Goal: Information Seeking & Learning: Learn about a topic

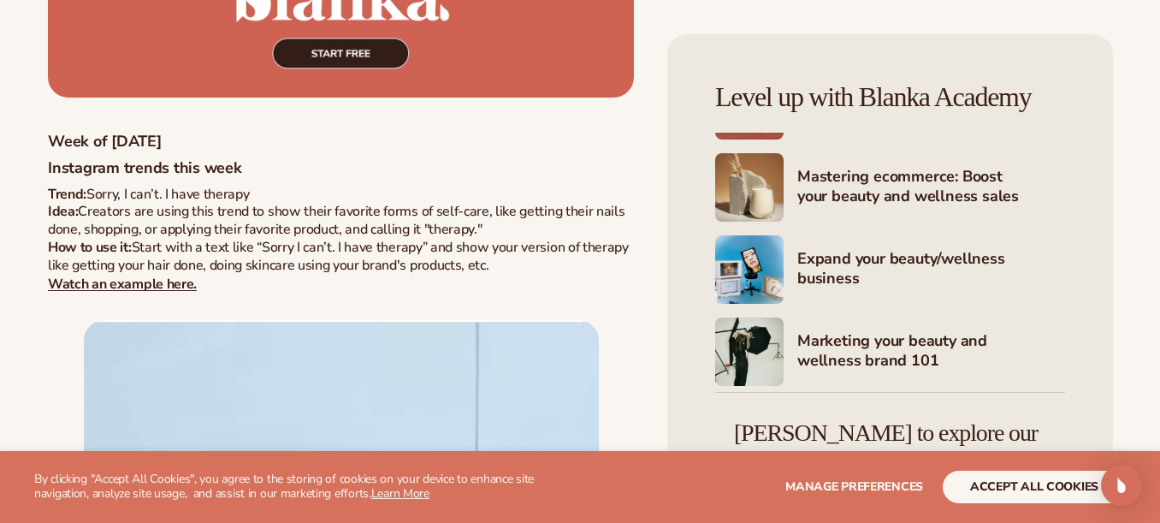
scroll to position [65, 0]
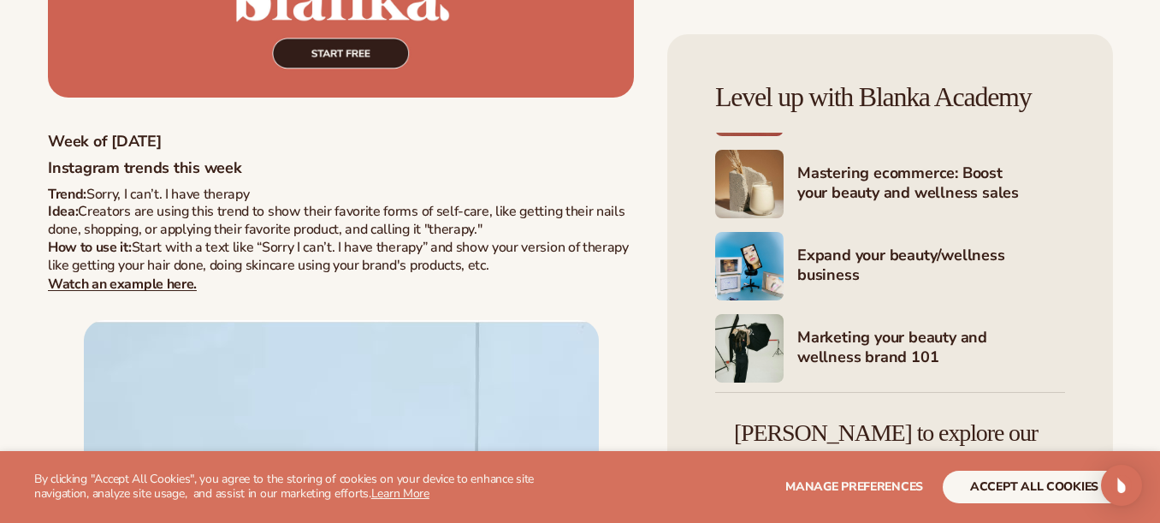
click at [875, 246] on h4 "Expand your beauty/wellness business" at bounding box center [932, 267] width 268 height 42
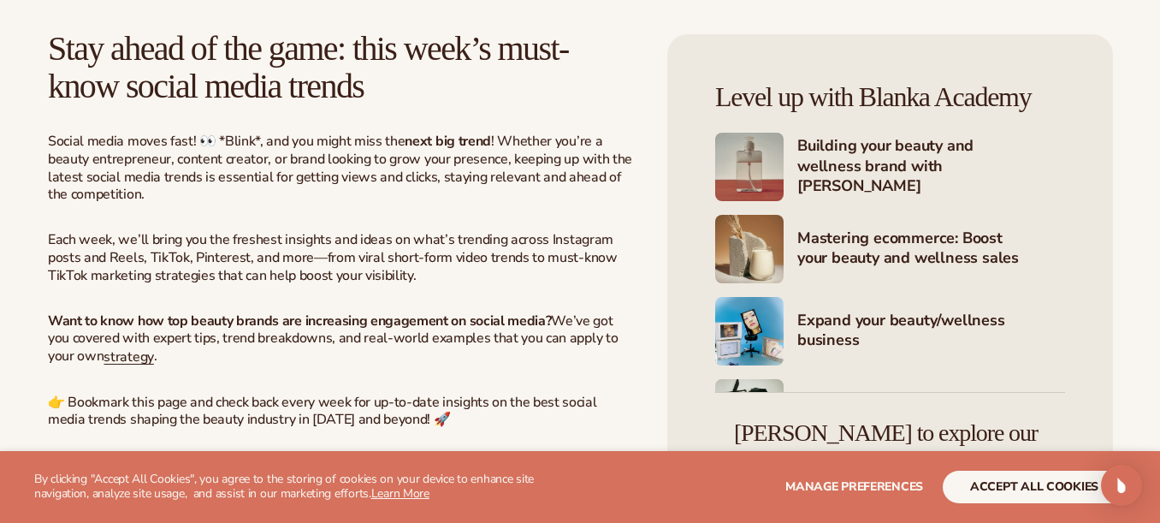
scroll to position [666, 0]
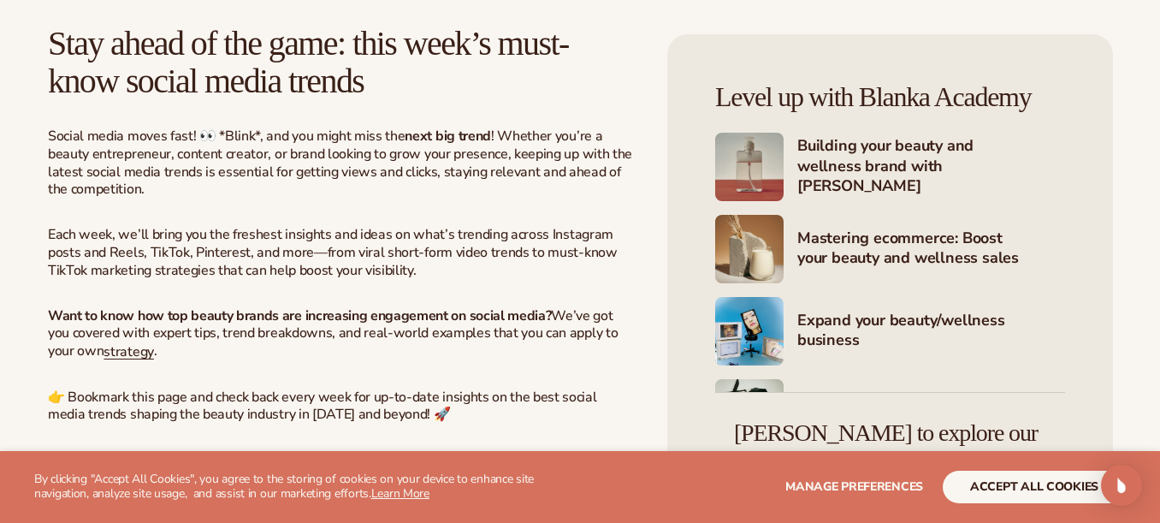
click at [892, 169] on h4 "Building your beauty and wellness brand with [PERSON_NAME]" at bounding box center [932, 167] width 268 height 62
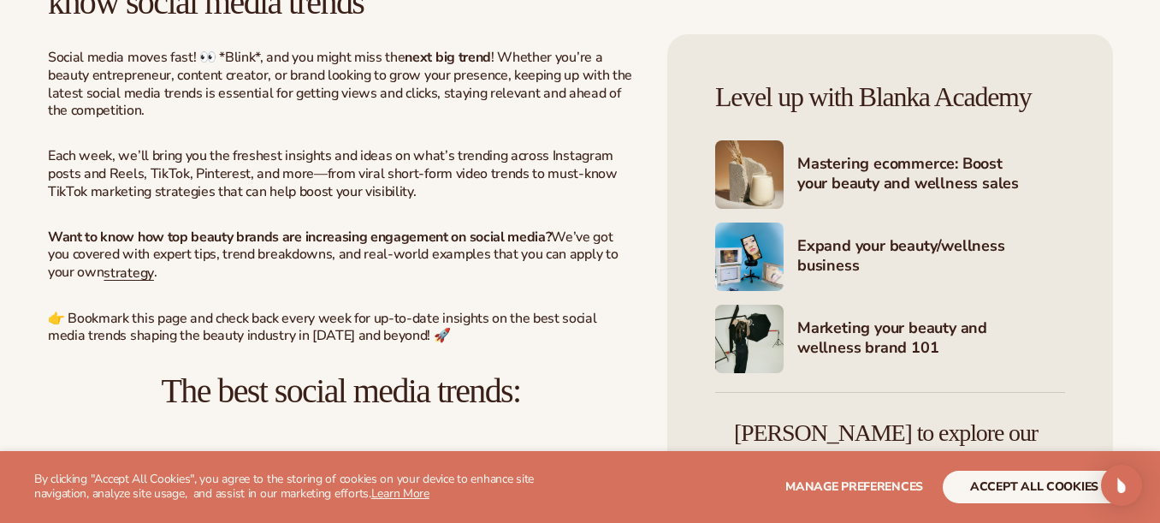
scroll to position [82, 0]
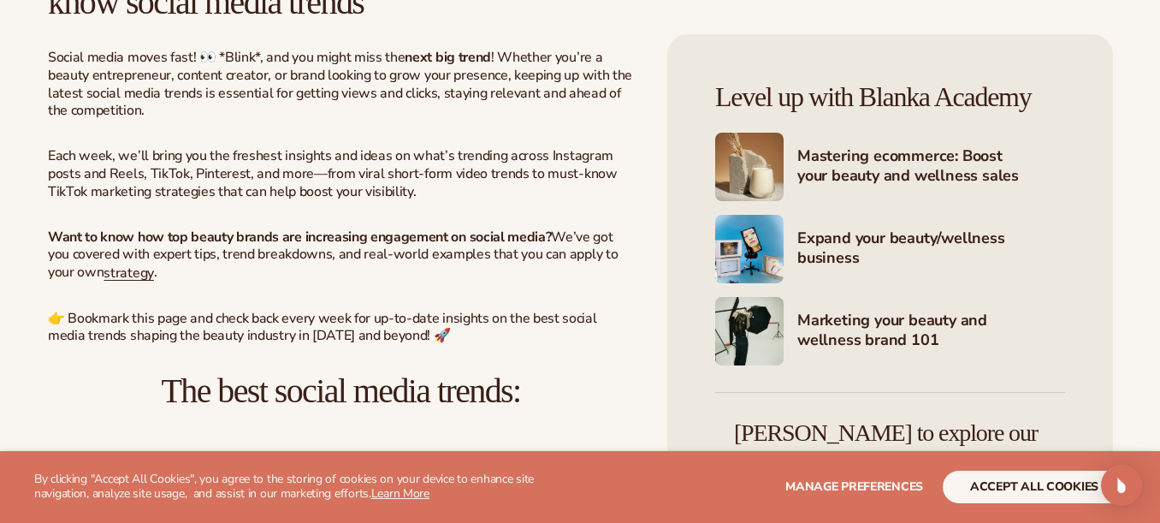
click at [867, 322] on h4 "Marketing your beauty and wellness brand 101" at bounding box center [932, 332] width 268 height 42
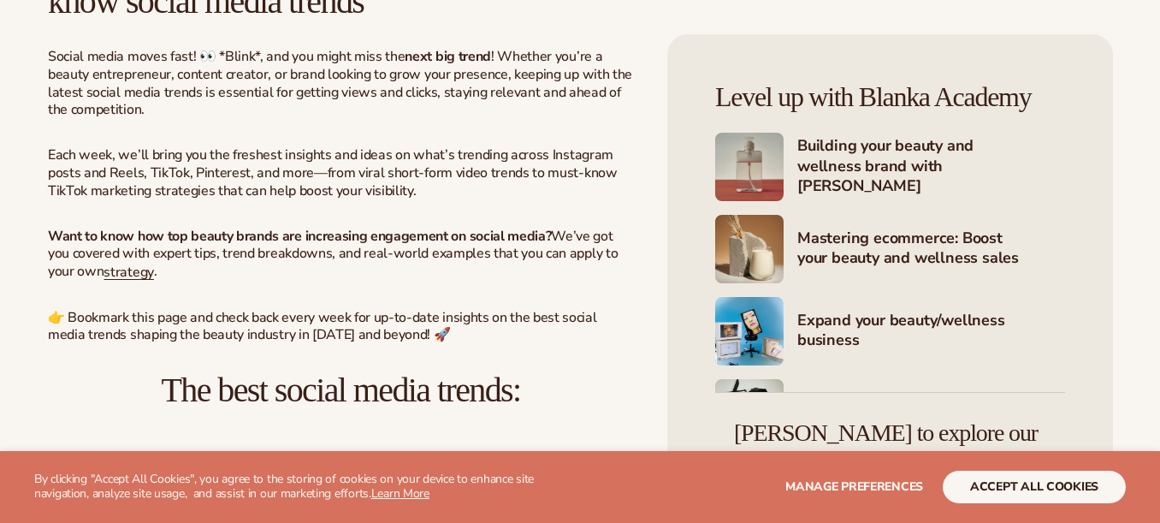
scroll to position [745, 0]
click at [860, 169] on h4 "Building your beauty and wellness brand with [PERSON_NAME]" at bounding box center [932, 167] width 268 height 62
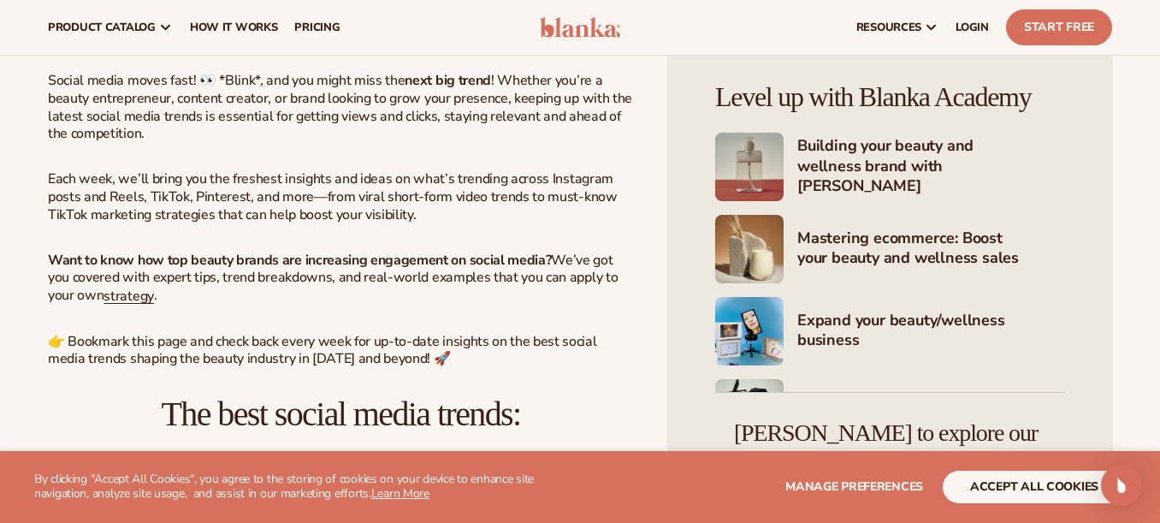
scroll to position [707, 0]
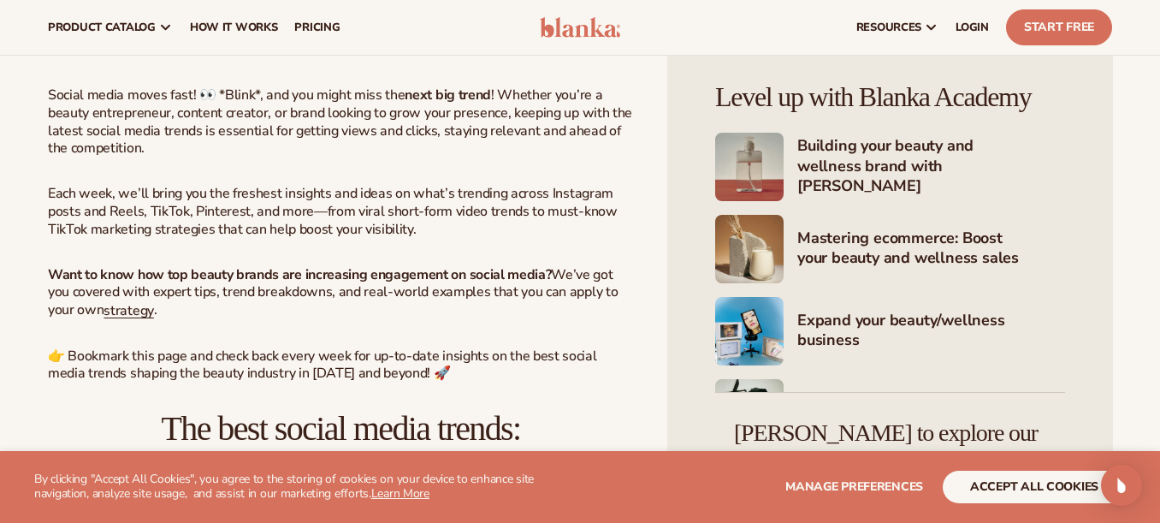
click at [866, 248] on h4 "Mastering ecommerce: Boost your beauty and wellness sales" at bounding box center [932, 249] width 268 height 42
